Goal: Task Accomplishment & Management: Complete application form

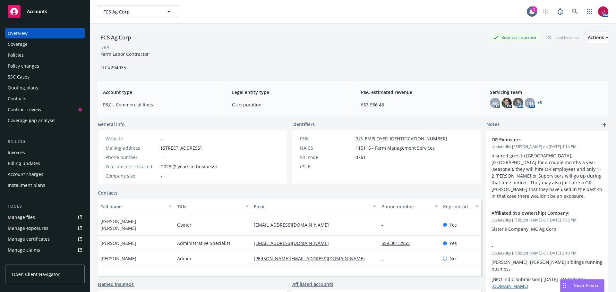
click at [32, 89] on div "Quoting plans" at bounding box center [23, 88] width 30 height 10
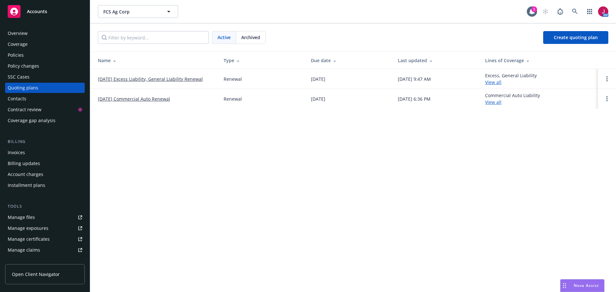
click at [163, 80] on link "[DATE] Excess Liability, General Liability Renewal" at bounding box center [150, 79] width 105 height 7
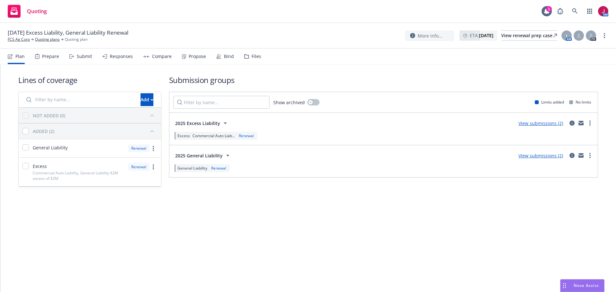
click at [81, 54] on div "Submit" at bounding box center [84, 56] width 15 height 5
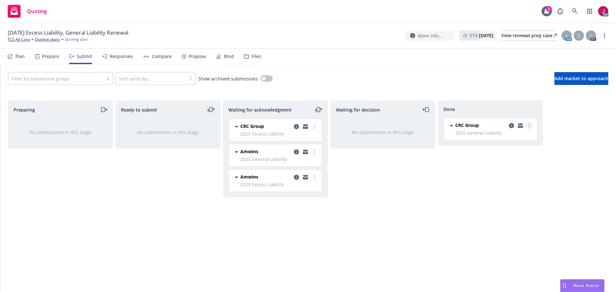
click at [528, 127] on link "more" at bounding box center [530, 126] width 8 height 8
click at [500, 154] on span "Add accepted decision" at bounding box center [501, 152] width 64 height 6
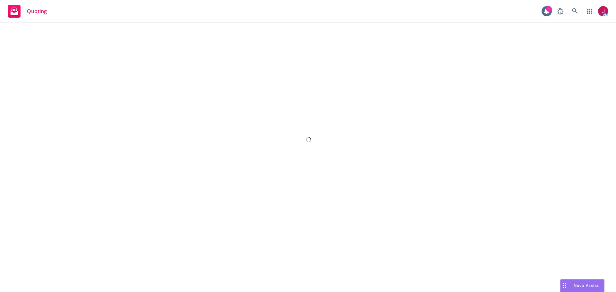
select select "12"
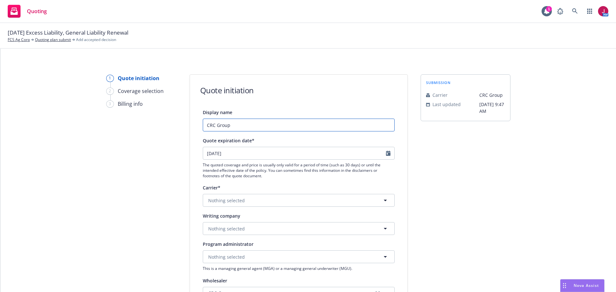
click at [247, 127] on input "CRC Group" at bounding box center [299, 125] width 192 height 13
type input "CRC Group - Revised Quote - Lower Policy Fee"
click at [259, 232] on button "Nothing selected" at bounding box center [299, 228] width 192 height 13
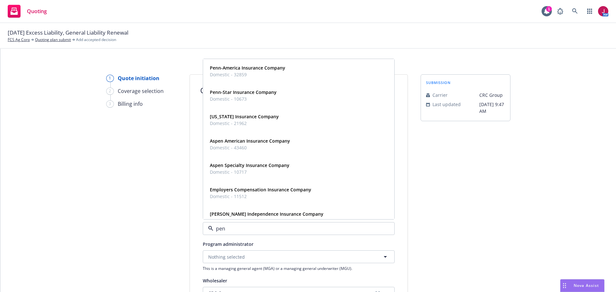
type input "penn"
click at [266, 101] on span "Domestic - 10673" at bounding box center [243, 99] width 67 height 7
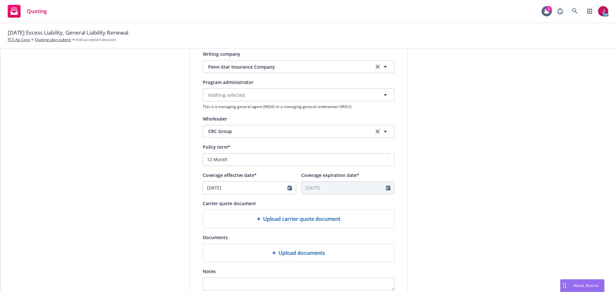
scroll to position [214, 0]
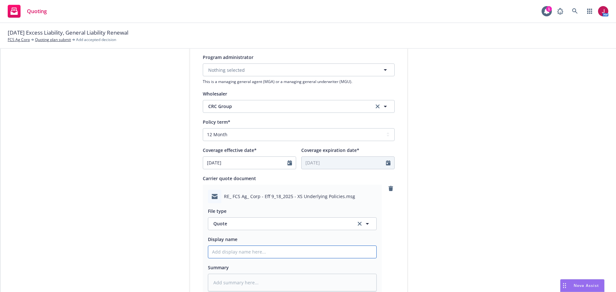
click at [262, 255] on input "Display name" at bounding box center [292, 252] width 168 height 12
type textarea "x"
type input "2"
type textarea "x"
type input "25"
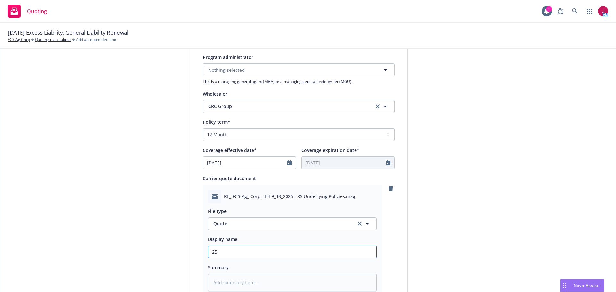
type textarea "x"
type input "25-"
type textarea "x"
type input "25-2"
type textarea "x"
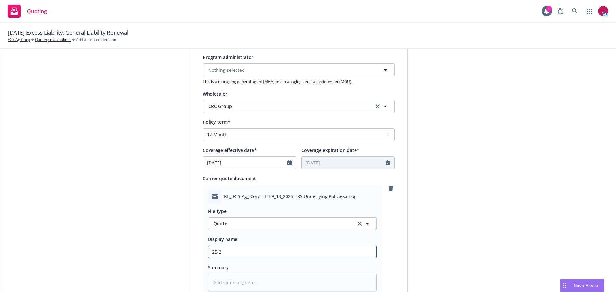
type input "25-26"
type textarea "x"
type input "25-26"
type textarea "x"
type input "25-26 F"
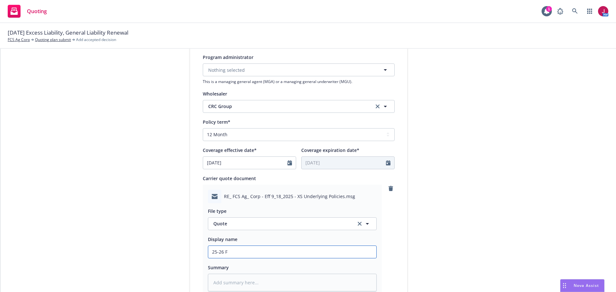
type textarea "x"
type input "25-26"
type textarea "x"
type input "25-26 G"
type textarea "x"
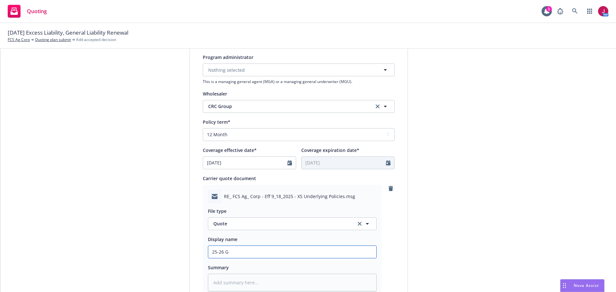
type input "25-26 GL"
type textarea "x"
type input "25-26 GL"
type textarea "x"
type input "25-26 GL -"
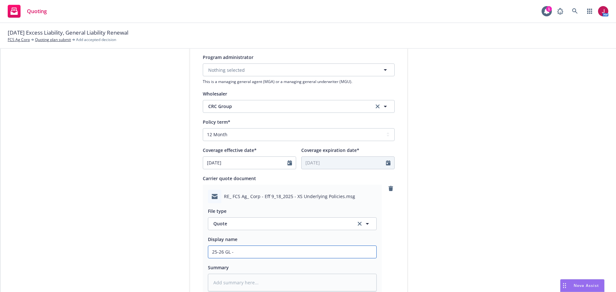
type textarea "x"
type input "25-26 GL -"
type textarea "x"
type input "25-26 GL - C"
type textarea "x"
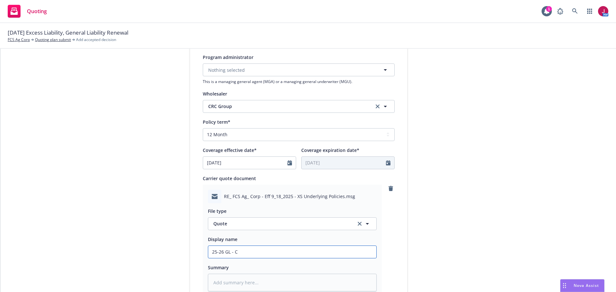
type input "25-26 GL - CR"
type textarea "x"
type input "25-26 GL - CRC"
type textarea "x"
type input "25-26 GL - CRC/"
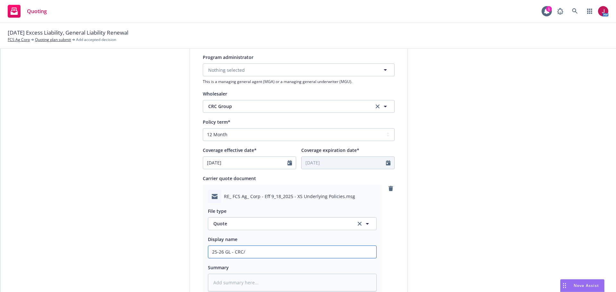
type textarea "x"
type input "25-26 GL - CRC/P"
type textarea "x"
type input "25-26 GL - CRC/Pe"
type textarea "x"
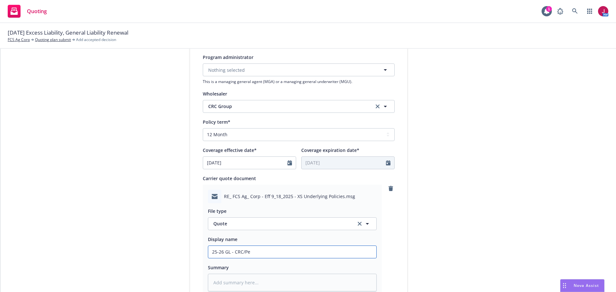
type input "25-26 GL - CRC/Pen"
type textarea "x"
type input "25-26 GL - CRC/Penn"
type textarea "x"
type input "25-26 GL - CRC/Penn-"
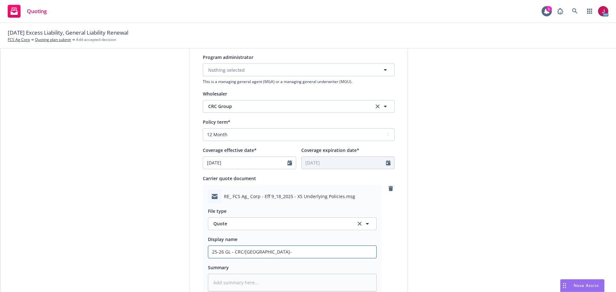
type textarea "x"
type input "25-26 GL - CRC/Penn-S"
type textarea "x"
type input "25-26 GL - CRC/Penn-St"
type textarea "x"
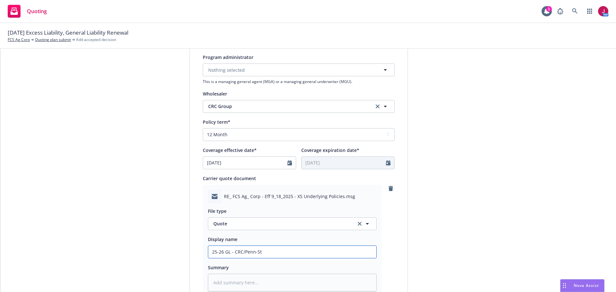
type input "25-26 GL - CRC/Penn-Sta"
type textarea "x"
type input "25-26 GL - CRC/Penn-Star"
type textarea "x"
type input "25-26 GL - CRC/Penn-Star"
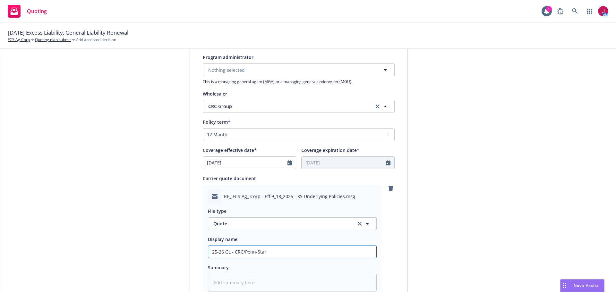
type textarea "x"
type input "25-26 GL - CRC/Penn-Star -"
type textarea "x"
type input "25-26 GL - CRC/Penn-Star -"
type textarea "x"
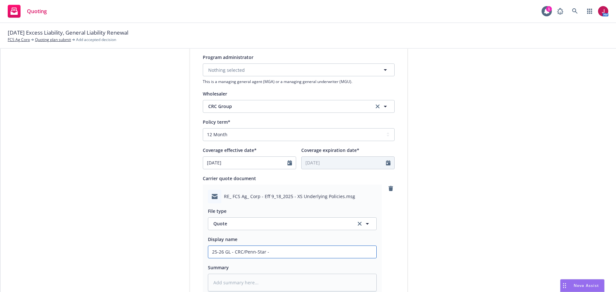
type input "25-26 GL - CRC/Penn-Star - $"
type textarea "x"
type input "25-26 GL - CRC/Penn-Star - $8"
type textarea "x"
type input "25-26 GL - CRC/Penn-Star - $8,"
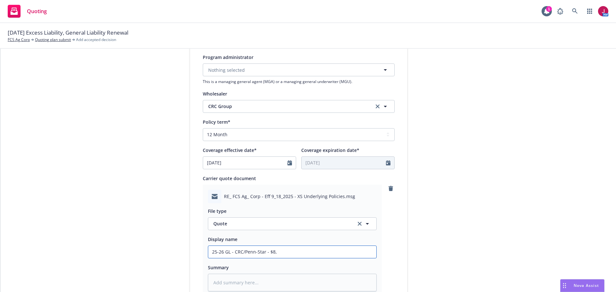
type textarea "x"
type input "25-26 GL - CRC/Penn-Star - $8,2"
type textarea "x"
type input "25-26 GL - CRC/Penn-Star - $8,21"
type textarea "x"
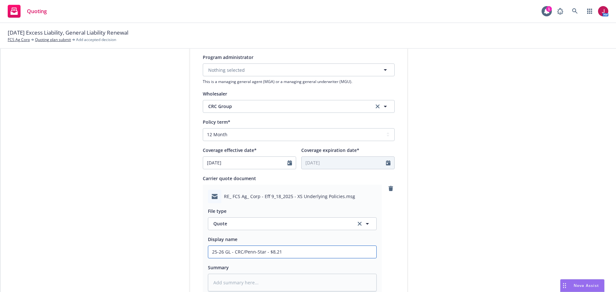
type input "25-26 GL - CRC/Penn-Star - $8,214"
type textarea "x"
type input "25-26 GL - CRC/Penn-Star - $8,214."
type textarea "x"
type input "25-26 GL - CRC/Penn-Star - $8,214.1"
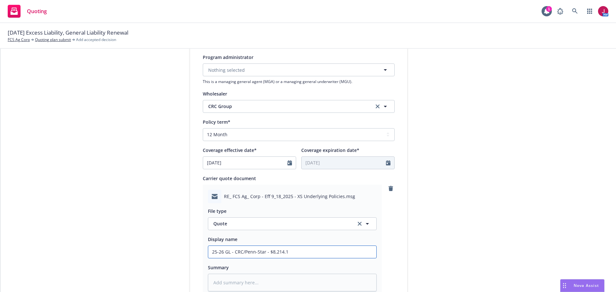
type textarea "x"
type input "25-26 GL - CRC/Penn-Star - $8,214.16"
type textarea "x"
type input "25-26 GL - CRC/Penn-Star - $8,214.16"
type textarea "x"
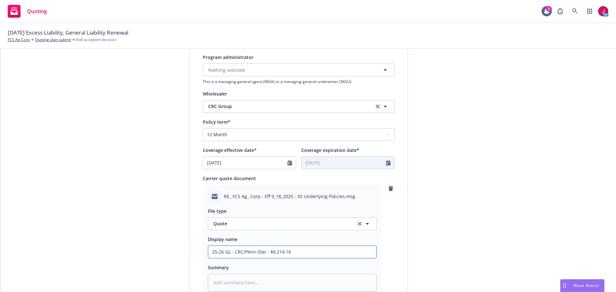
type input "25-26 GL - CRC/Penn-Star - $8,214.16 ("
type textarea "x"
type input "25-26 GL - CRC/Penn-Star - $8,214.16 (L"
type textarea "x"
type input "25-26 GL - CRC/Penn-Star - $8,214.16 (Lo"
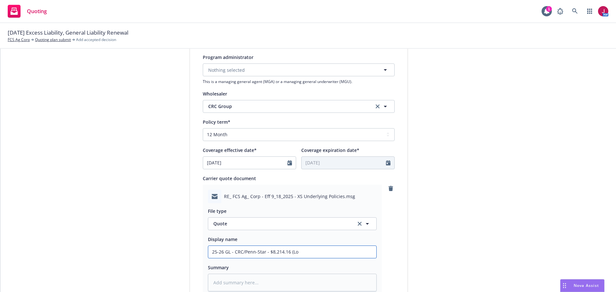
type textarea "x"
type input "25-26 GL - CRC/Penn-Star - $8,214.16 (Low"
type textarea "x"
type input "25-26 GL - CRC/Penn-Star - $8,214.16 (Lowe"
type textarea "x"
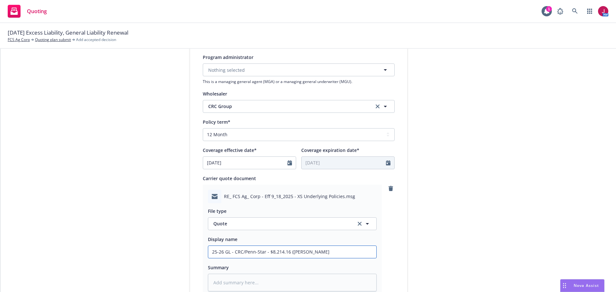
type input "25-26 GL - CRC/Penn-Star - $8,214.16 (Lower"
type textarea "x"
type input "25-26 GL - CRC/Penn-Star - $8,214.16 (Lower"
type textarea "x"
type input "25-26 GL - CRC/Penn-Star - $8,214.16 (Lower P"
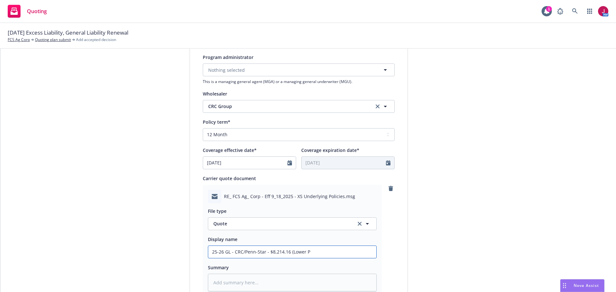
type textarea "x"
type input "25-26 GL - CRC/Penn-Star - $8,214.16 (Lower Po"
type textarea "x"
type input "25-26 GL - CRC/Penn-Star - $8,214.16 (Lower Poli"
type textarea "x"
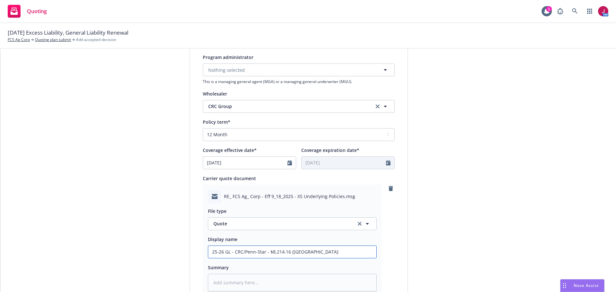
type input "25-26 GL - CRC/Penn-Star - $8,214.16 (Lower Polic"
type textarea "x"
type input "25-26 GL - CRC/Penn-Star - $8,214.16 (Lower Policy"
type textarea "x"
type input "25-26 GL - CRC/Penn-Star - $8,214.16 (Lower Policy"
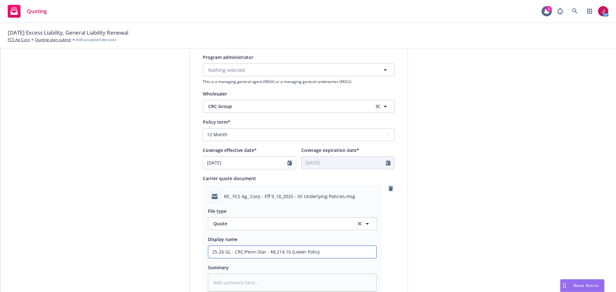
type textarea "x"
type input "25-26 GL - CRC/Penn-Star - $8,214.16 (Lower Policy F"
type textarea "x"
type input "25-26 GL - CRC/Penn-Star - $8,214.16 (Lower Policy Fe"
type textarea "x"
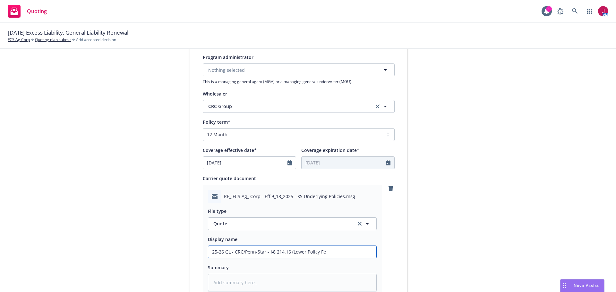
type input "25-26 GL - CRC/Penn-Star - $8,214.16 (Lower Policy Fee"
type textarea "x"
type input "25-26 GL - CRC/Penn-Star - $8,214.16 (Lower Policy Fee"
type textarea "x"
type input "25-26 GL - CRC/Penn-Star - $8,214.16 (Lower Policy Fee f"
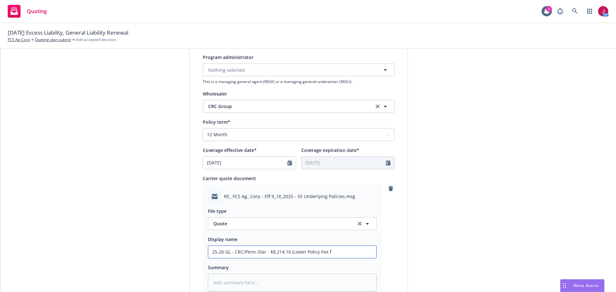
type textarea "x"
type input "25-26 GL - CRC/Penn-Star - $8,214.16 (Lower Policy Fee fr"
type textarea "x"
type input "25-26 GL - CRC/Penn-Star - $8,214.16 (Lower Policy Fee fro"
type textarea "x"
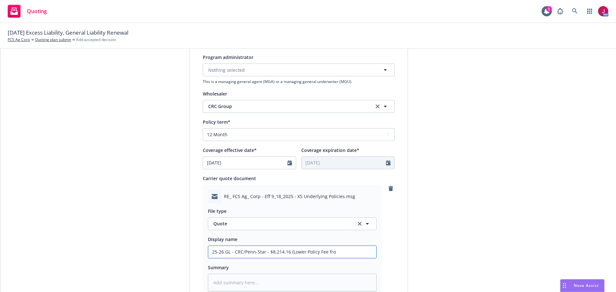
type input "25-26 GL - CRC/Penn-Star - $8,214.16 (Lower Policy Fee from"
type textarea "x"
type input "25-26 GL - CRC/Penn-Star - $8,214.16 (Lower Policy Fee from"
type textarea "x"
type input "25-26 GL - CRC/Penn-Star - $8,214.16 (Lower Policy Fee from $"
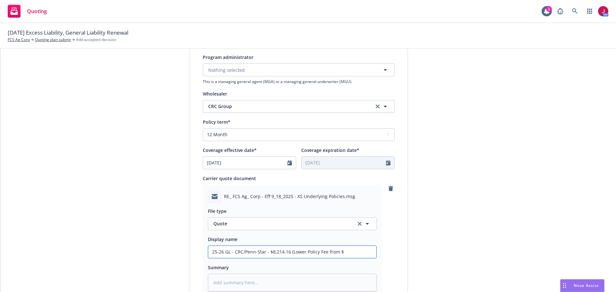
type textarea "x"
type input "25-26 GL - CRC/Penn-Star - $8,214.16 (Lower Policy Fee from $7"
type textarea "x"
type input "25-26 GL - CRC/Penn-Star - $8,214.16 (Lower Policy Fee from $70"
type textarea "x"
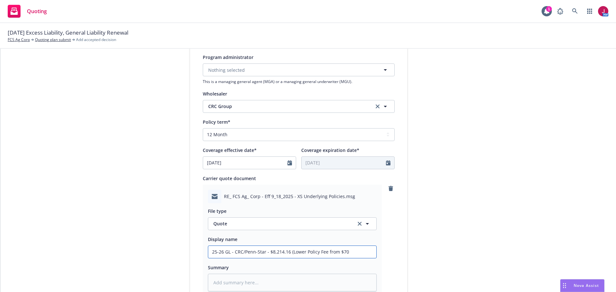
type input "25-26 GL - CRC/Penn-Star - $8,214.16 (Lower Policy Fee from $700"
type textarea "x"
type input "25-26 GL - CRC/Penn-Star - $8,214.16 (Lower Policy Fee from $700"
type textarea "x"
type input "25-26 GL - CRC/Penn-Star - $8,214.16 (Lower Policy Fee from $700 t"
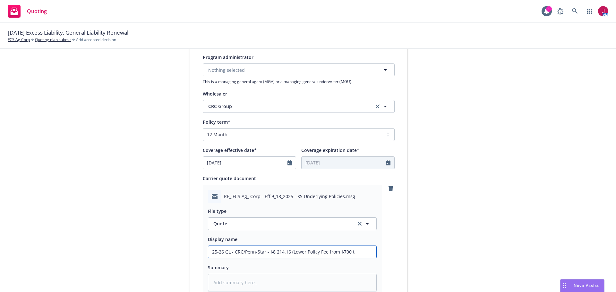
type textarea "x"
type input "25-26 GL - CRC/Penn-Star - $8,214.16 (Lower Policy Fee from $700 to"
type textarea "x"
type input "25-26 GL - CRC/Penn-Star - $8,214.16 (Lower Policy Fee from $700 to"
type textarea "x"
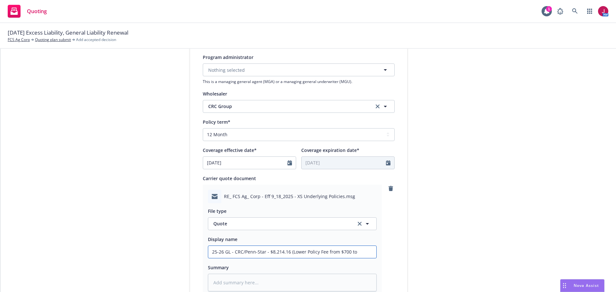
type input "25-26 GL - CRC/Penn-Star - $8,214.16 (Lower Policy Fee from $700 to $"
type textarea "x"
type input "25-26 GL - CRC/Penn-Star - $8,214.16 (Lower Policy Fee from $700 to $4"
type textarea "x"
type input "25-26 GL - CRC/Penn-Star - $8,214.16 (Lower Policy Fee from $700 to $40"
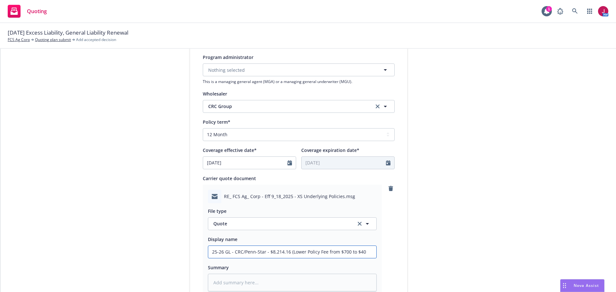
type textarea "x"
type input "25-26 GL - CRC/Penn-Star - $8,214.16 (Lower Policy Fee from $700 to $400"
type textarea "x"
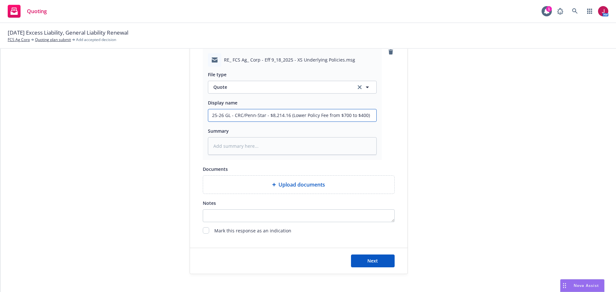
scroll to position [359, 0]
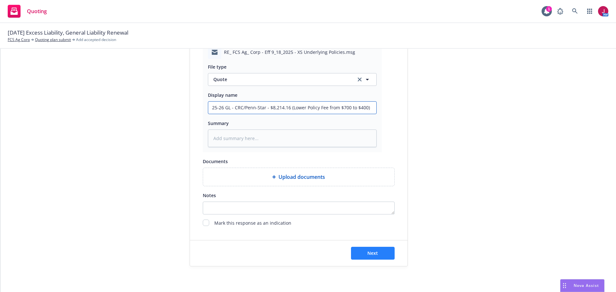
type input "25-26 GL - CRC/Penn-Star - $8,214.16 (Lower Policy Fee from $700 to $400)"
click at [380, 254] on button "Next" at bounding box center [373, 253] width 44 height 13
type textarea "x"
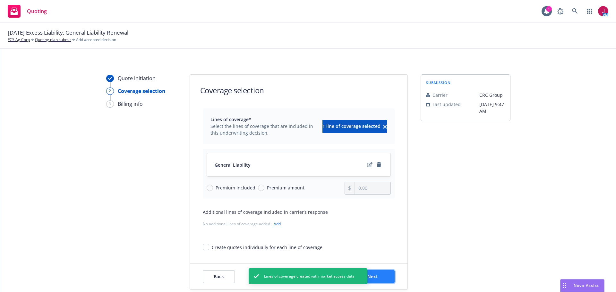
click at [386, 278] on button "Next" at bounding box center [373, 277] width 44 height 13
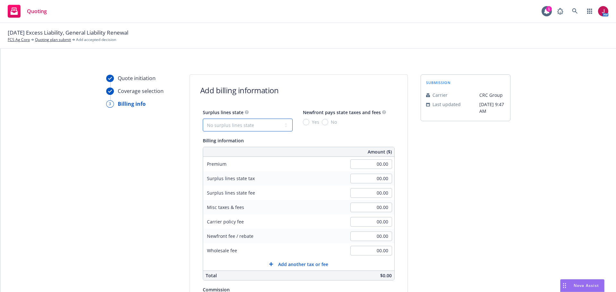
click at [236, 127] on select "No surplus lines state Alaska Alabama Arkansas Arizona California Colorado Conn…" at bounding box center [248, 125] width 90 height 13
select select "CA"
click at [203, 119] on select "No surplus lines state Alaska Alabama Arkansas Arizona California Colorado Conn…" at bounding box center [248, 125] width 90 height 13
click at [322, 124] on input "No" at bounding box center [325, 122] width 6 height 6
radio input "true"
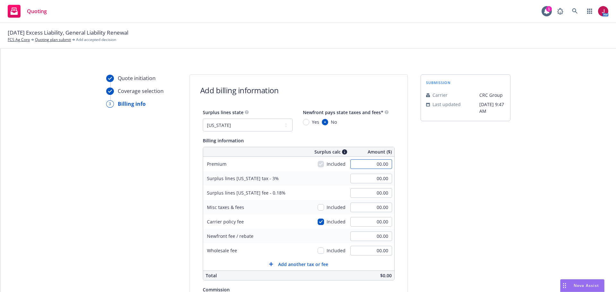
click at [368, 165] on input "00.00" at bounding box center [372, 165] width 42 height 10
type input "7,561.00"
type input "226.83"
type input "13.61"
click at [369, 225] on input "00.00" at bounding box center [372, 222] width 42 height 10
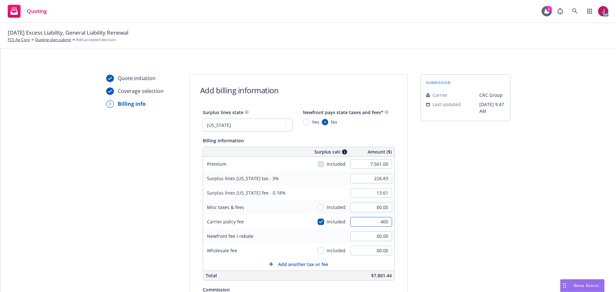
type input "400"
type input "238.83"
type input "14.33"
type input "400.00"
click at [264, 243] on div "Newfront fee / rebate" at bounding box center [251, 236] width 96 height 14
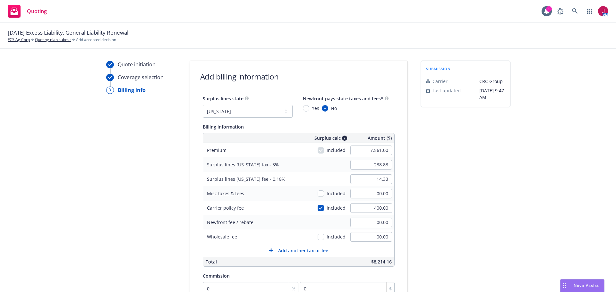
scroll to position [86, 0]
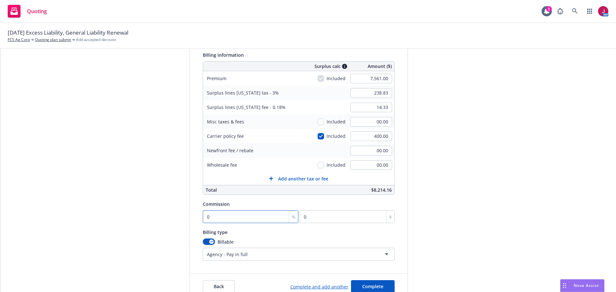
click at [219, 219] on input "0" at bounding box center [251, 217] width 96 height 13
type input "1"
type input "75.61"
type input "10"
type input "756.1"
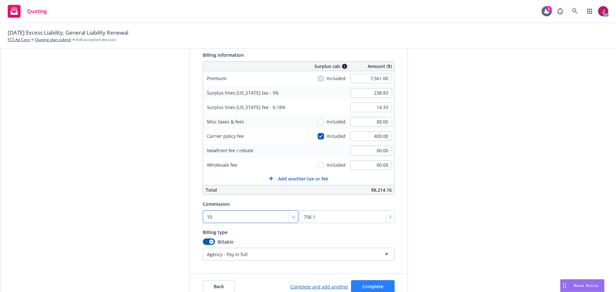
type input "10"
click at [356, 283] on button "Complete" at bounding box center [373, 287] width 44 height 13
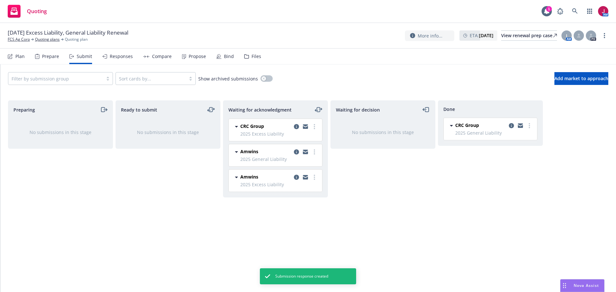
click at [118, 58] on div "Responses" at bounding box center [121, 56] width 23 height 5
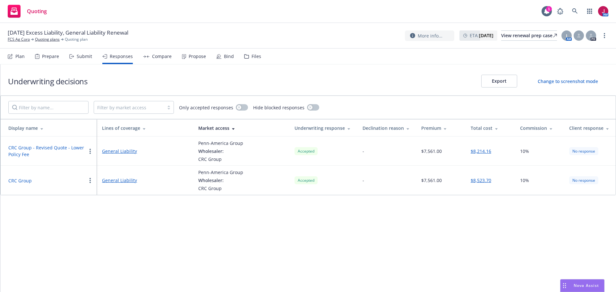
click at [112, 182] on link "General Liability" at bounding box center [145, 180] width 86 height 7
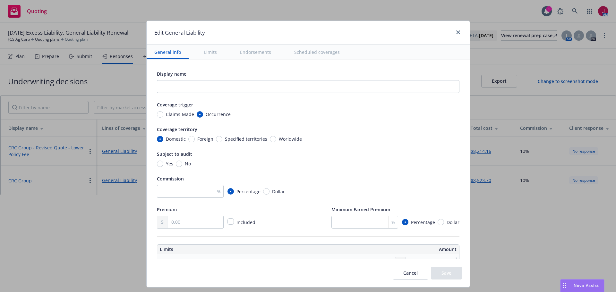
click at [347, 151] on div "Subject to audit" at bounding box center [308, 154] width 303 height 8
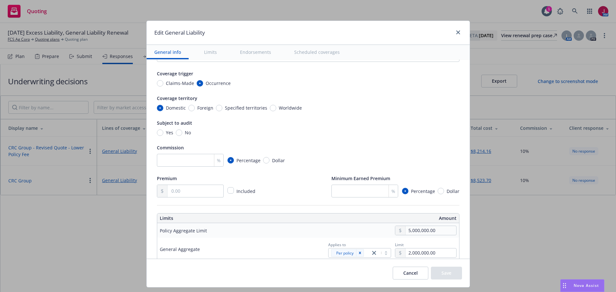
type textarea "x"
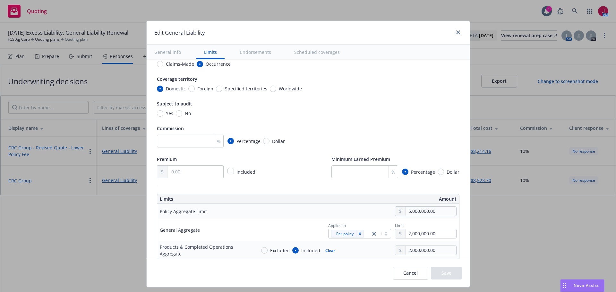
scroll to position [54, 0]
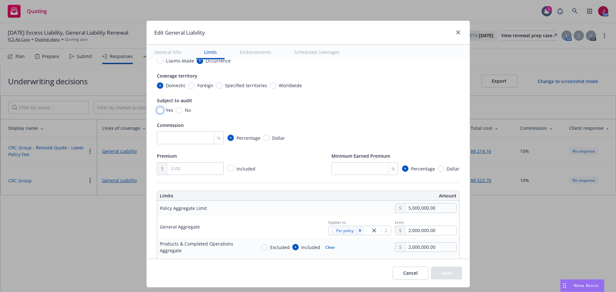
click at [159, 110] on input "Yes" at bounding box center [160, 110] width 6 height 6
radio input "true"
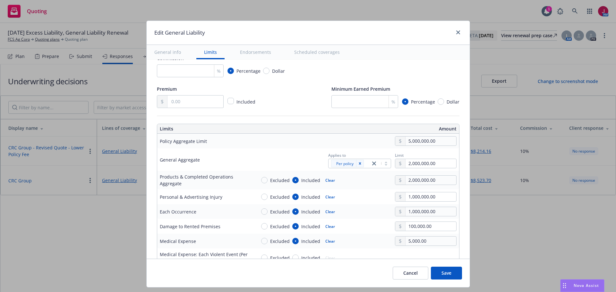
scroll to position [128, 0]
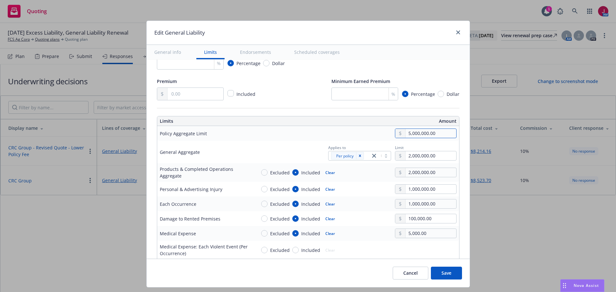
click at [436, 136] on input "5,000,000.00" at bounding box center [431, 133] width 50 height 9
type textarea "x"
type input "2,000,000.00"
click at [425, 172] on button "$2,000,000.00" at bounding box center [422, 174] width 55 height 12
click at [238, 181] on td "Products & Completed Operations Aggregate" at bounding box center [205, 172] width 96 height 19
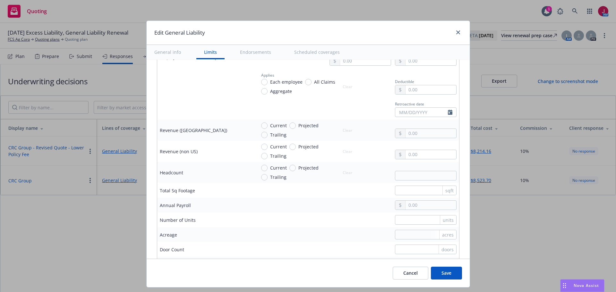
scroll to position [407, 0]
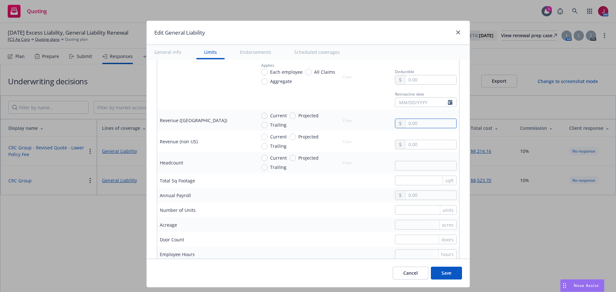
click at [407, 122] on input "text" at bounding box center [431, 123] width 50 height 9
type textarea "x"
type input "4.00"
type textarea "x"
type input "43.00"
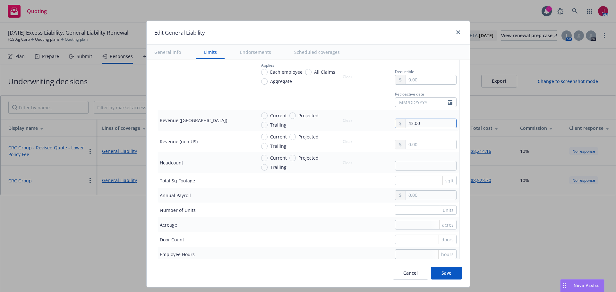
type textarea "x"
type input "431.00"
type textarea "x"
type input "4,317.00"
type textarea "x"
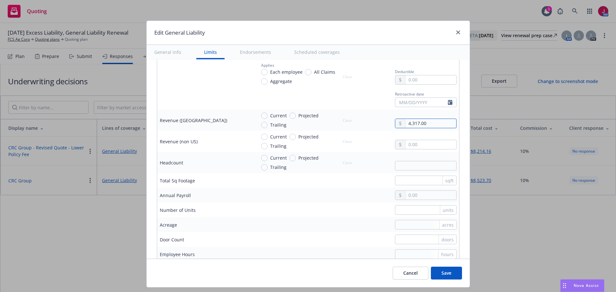
type input "43,170.00"
type textarea "x"
type input "431,700.00"
type textarea "x"
type input "4,317,000.00"
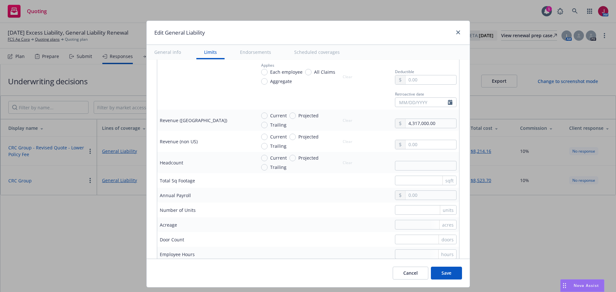
click at [340, 216] on td "units" at bounding box center [357, 210] width 206 height 15
click at [409, 123] on input "4,317,000.00" at bounding box center [431, 123] width 50 height 9
type textarea "x"
type input "417,000.00"
type textarea "x"
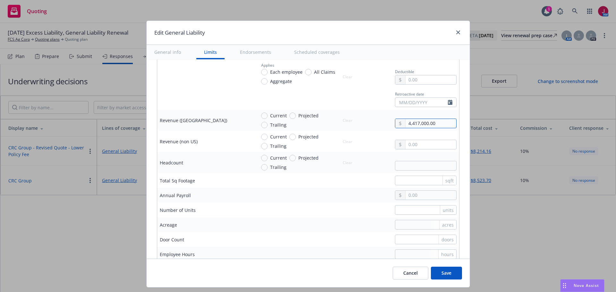
type input "4,417,000.00"
click at [258, 251] on div "hours" at bounding box center [356, 255] width 201 height 10
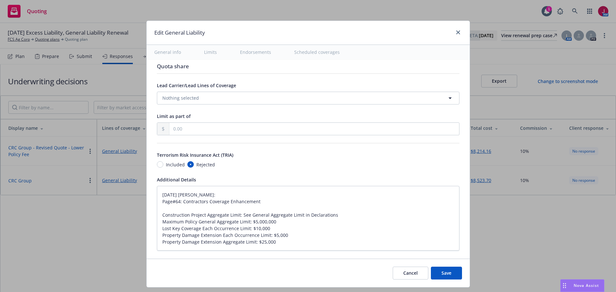
scroll to position [696, 0]
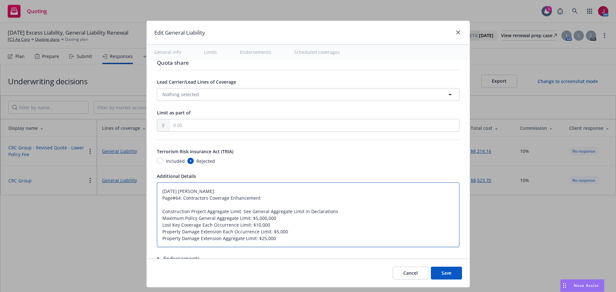
drag, startPoint x: 211, startPoint y: 190, endPoint x: 156, endPoint y: 188, distance: 55.3
click at [157, 188] on textarea "11/01/2024 Galib Sheik: Page#64: Contractors Coverage Enhancement Construction …" at bounding box center [308, 215] width 303 height 65
type textarea "x"
type textarea "Page#64: Contractors Coverage Enhancement Construction Project Aggregate Limit:…"
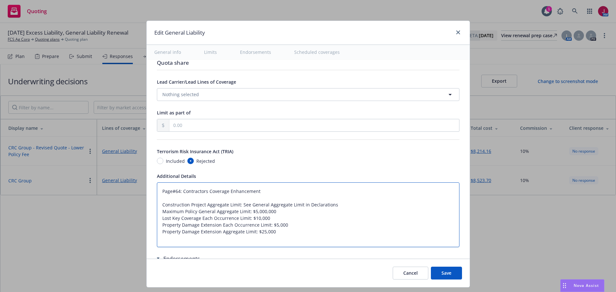
drag, startPoint x: 178, startPoint y: 198, endPoint x: 134, endPoint y: 197, distance: 44.3
click at [134, 197] on div "Edit General Liability General info Limits Endorsements Scheduled coverages Dis…" at bounding box center [308, 146] width 616 height 292
type textarea "x"
type textarea "Contractors Coverage Enhancement Construction Project Aggregate Limit: See Gene…"
type textarea "x"
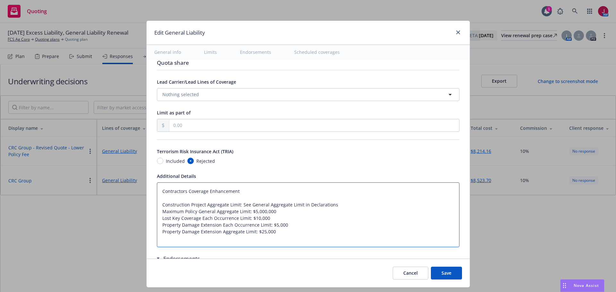
type textarea "Contractors Coverage Enhancement Construction Project Aggregate Limit: See Gene…"
type textarea "x"
type textarea "Contractors Coverage Enhancement Construction Project Aggregate Limit: See Gene…"
click at [236, 191] on textarea "Contractors Coverage Enhancement Construction Project Aggregate Limit: See Gene…" at bounding box center [308, 212] width 303 height 58
type textarea "x"
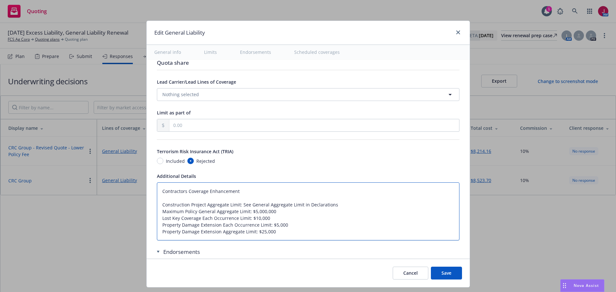
type textarea "Contractors Coverage Enhancement Construction Project Aggregate Limit: See Gene…"
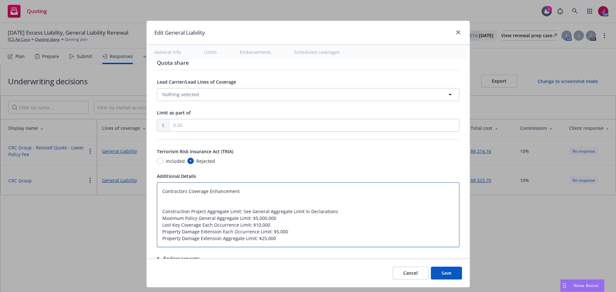
type textarea "x"
type textarea "Contractors Coverage Enhancement Construction Project Aggregate Limit: See Gene…"
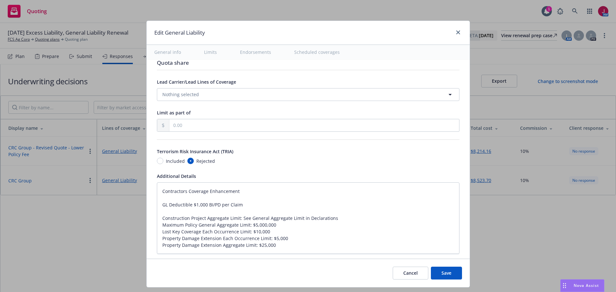
click at [446, 272] on button "Save" at bounding box center [446, 273] width 31 height 13
